Goal: Check status: Check status

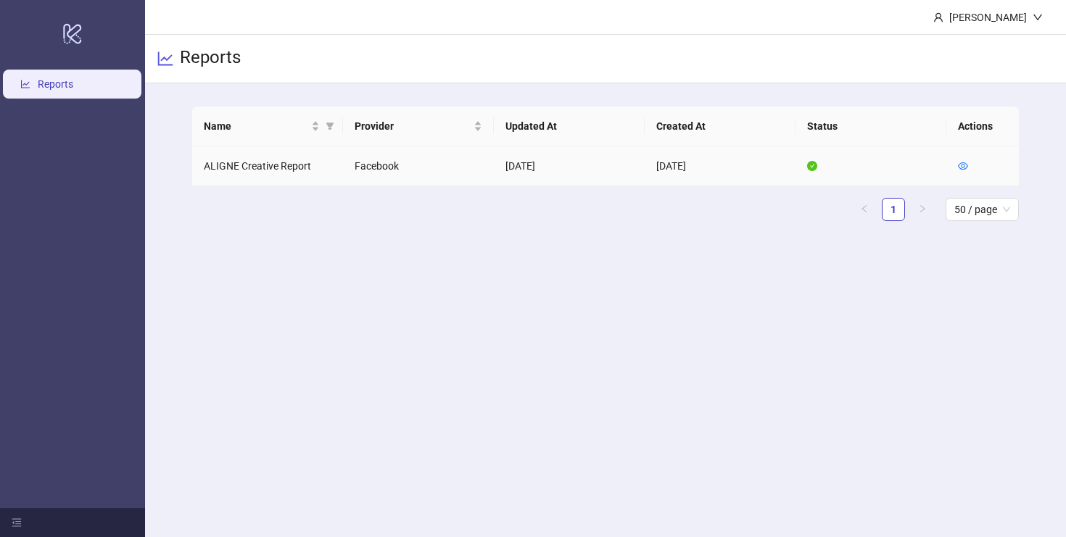
click at [234, 166] on td "ALIGNE Creative Report" at bounding box center [267, 166] width 151 height 40
click at [296, 171] on td "ALIGNE Creative Report" at bounding box center [267, 166] width 151 height 40
click at [324, 167] on td "ALIGNE Creative Report" at bounding box center [267, 166] width 151 height 40
click at [700, 160] on td "2025-08-20" at bounding box center [720, 166] width 151 height 40
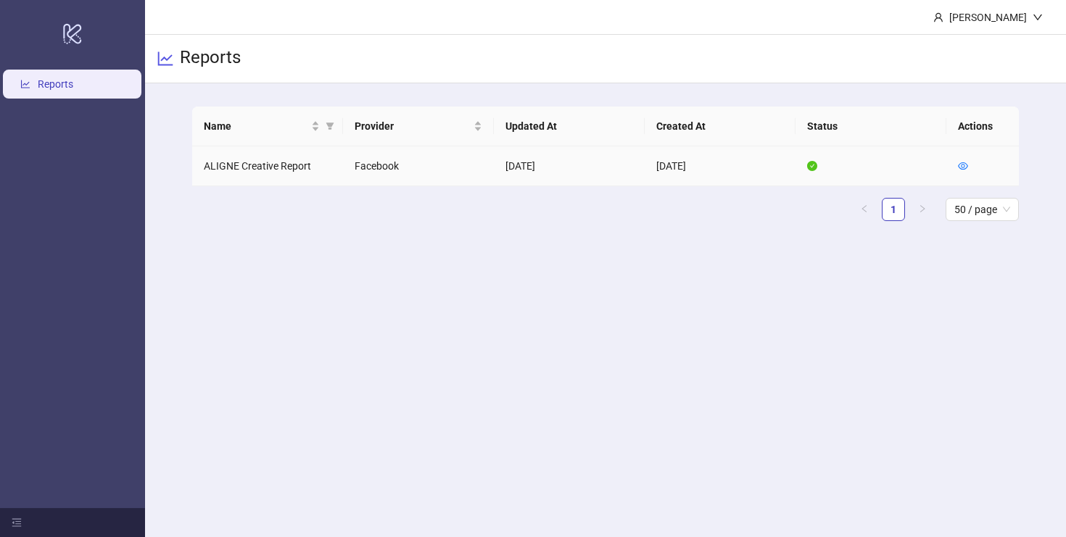
click at [579, 175] on td "2025-09-16" at bounding box center [569, 166] width 151 height 40
click at [325, 189] on div "Name Provider Updated At Created At Status Actions ALIGNE Creative Report Faceb…" at bounding box center [605, 164] width 827 height 115
click at [226, 46] on h3 "Reports" at bounding box center [210, 58] width 61 height 25
drag, startPoint x: 47, startPoint y: 109, endPoint x: 47, endPoint y: 96, distance: 12.3
click at [47, 109] on ul "Reports" at bounding box center [72, 288] width 145 height 442
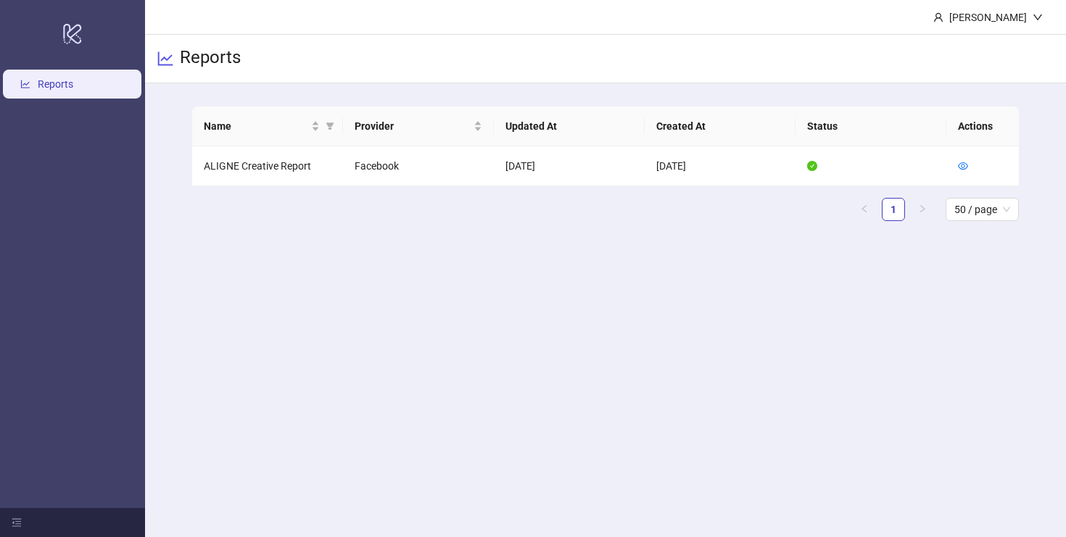
click at [47, 86] on link "Reports" at bounding box center [56, 84] width 36 height 12
click at [218, 171] on td "ALIGNE Creative Report" at bounding box center [267, 166] width 151 height 40
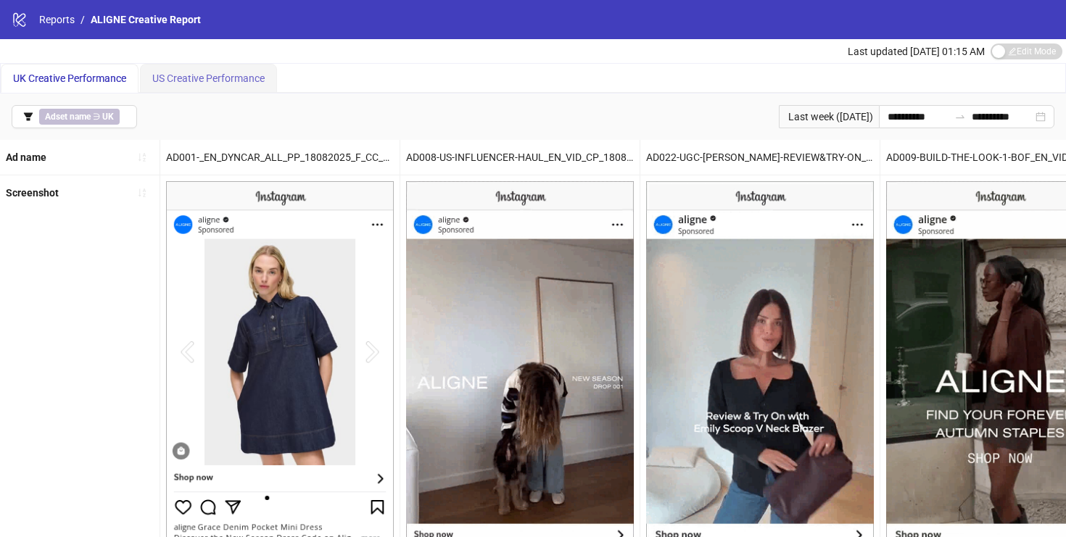
click at [204, 89] on div "US Creative Performance" at bounding box center [208, 78] width 137 height 29
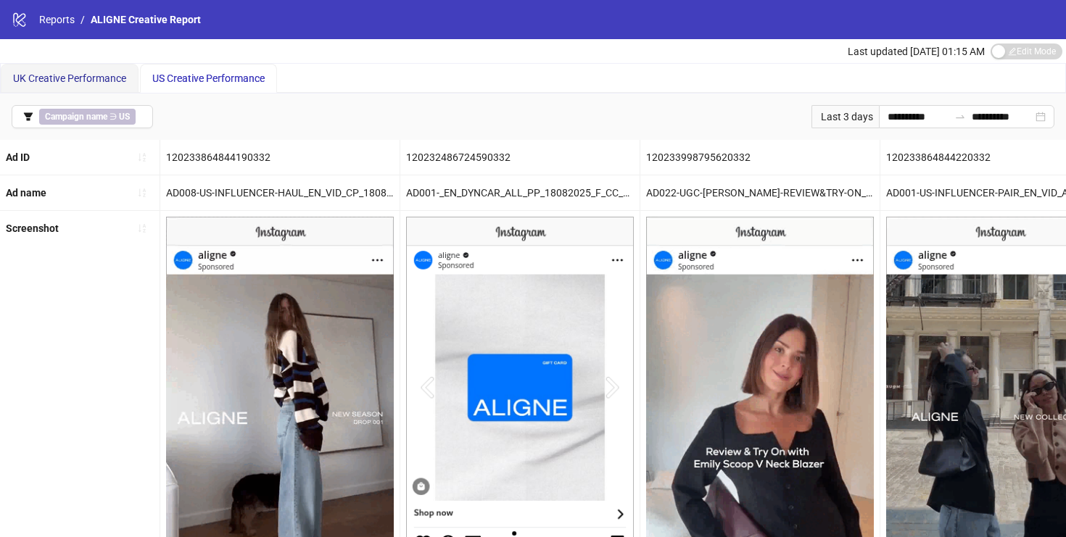
click at [89, 78] on span "UK Creative Performance" at bounding box center [69, 79] width 113 height 12
